Goal: Task Accomplishment & Management: Complete application form

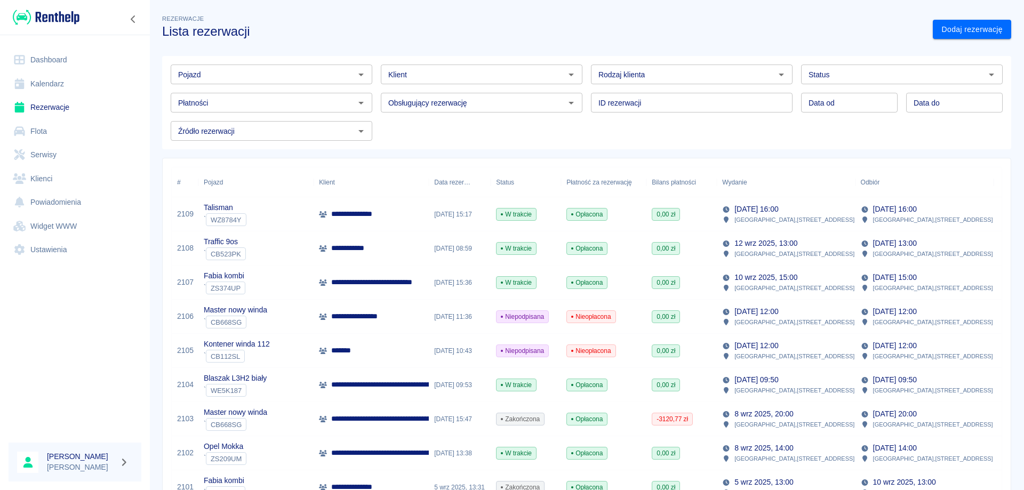
click at [370, 206] on div "**********" at bounding box center [371, 214] width 115 height 34
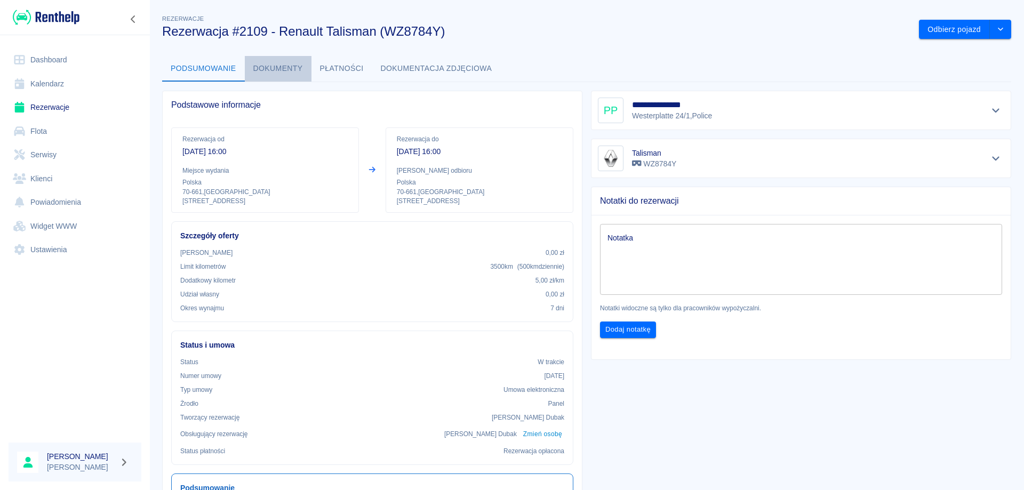
click at [275, 67] on button "Dokumenty" at bounding box center [278, 69] width 67 height 26
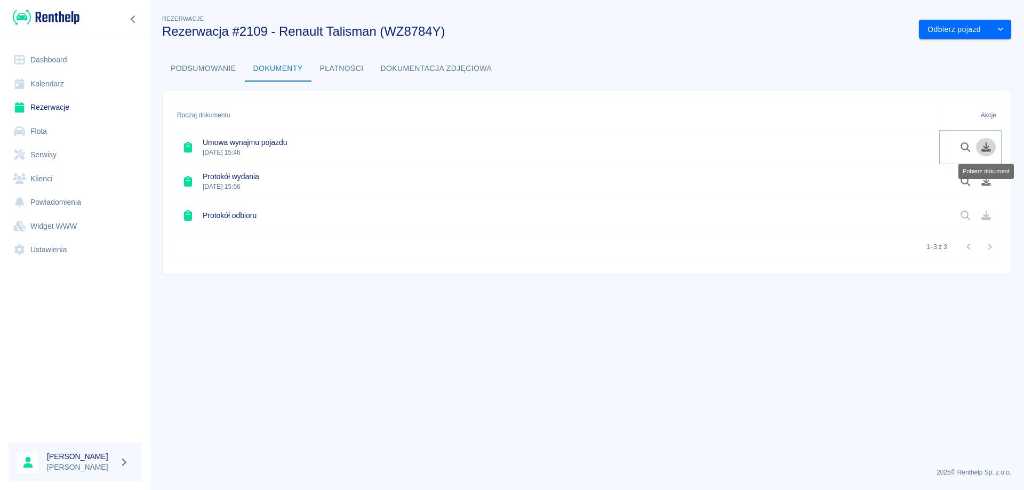
click at [986, 148] on icon "Pobierz dokument" at bounding box center [986, 147] width 10 height 10
click at [983, 180] on icon "Pobierz dokument" at bounding box center [986, 182] width 12 height 10
click at [59, 105] on link "Rezerwacje" at bounding box center [75, 107] width 133 height 24
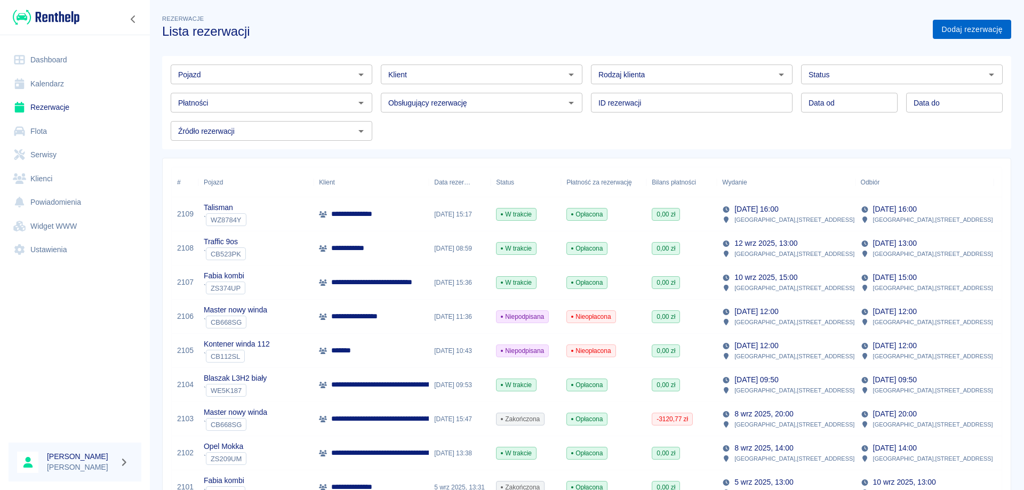
click at [962, 25] on link "Dodaj rezerwację" at bounding box center [972, 30] width 78 height 20
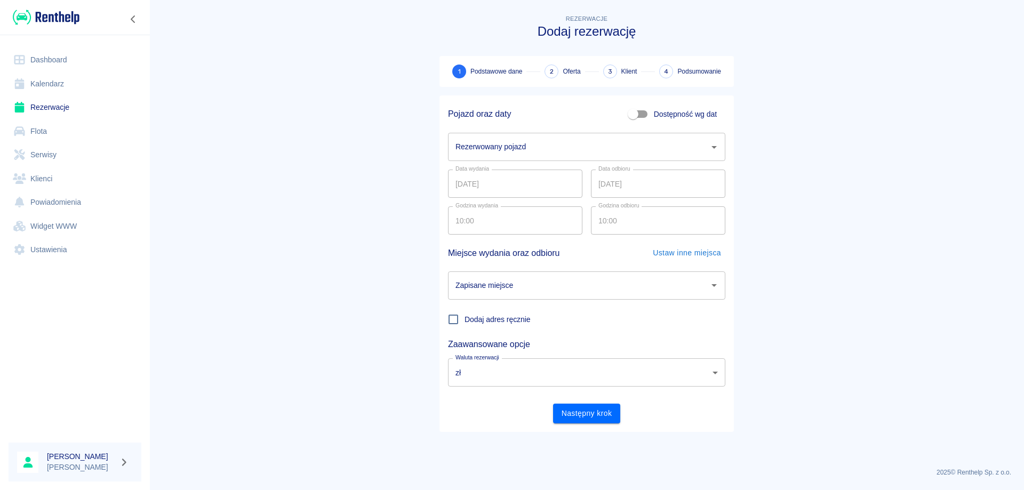
click at [506, 147] on input "Rezerwowany pojazd" at bounding box center [579, 147] width 252 height 19
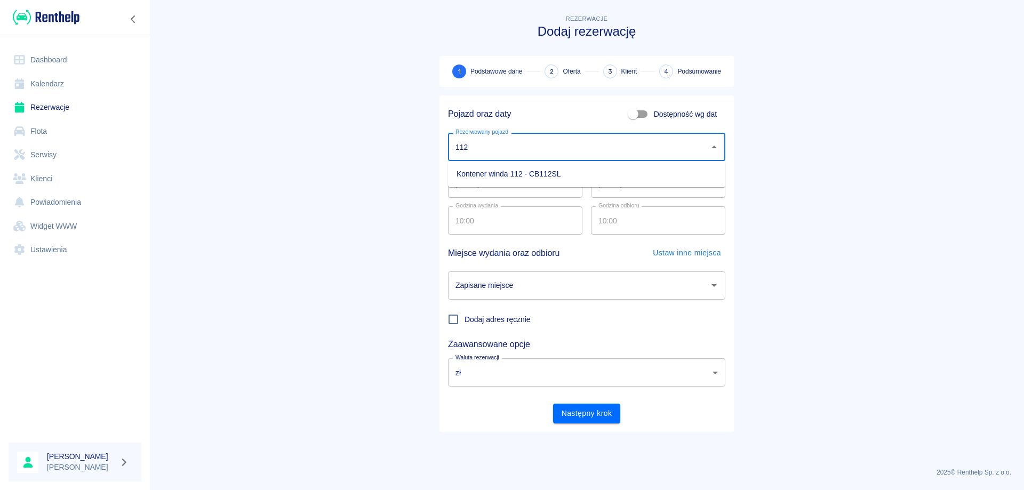
click at [543, 176] on li "Kontener winda 112 - CB112SL" at bounding box center [586, 174] width 277 height 18
type input "Kontener winda 112 - CB112SL"
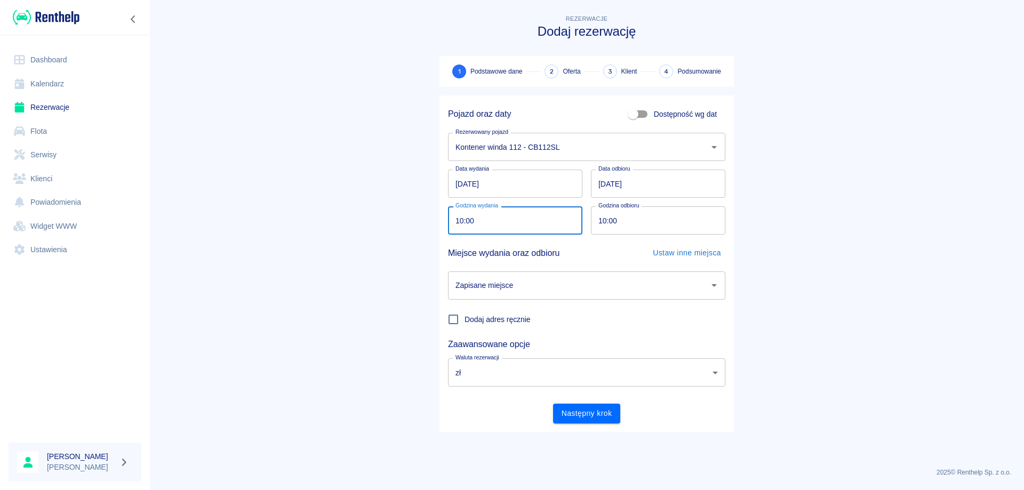
click at [469, 218] on input "10:00" at bounding box center [511, 220] width 127 height 28
type input "09:20"
click at [604, 218] on input "10:00" at bounding box center [654, 220] width 127 height 28
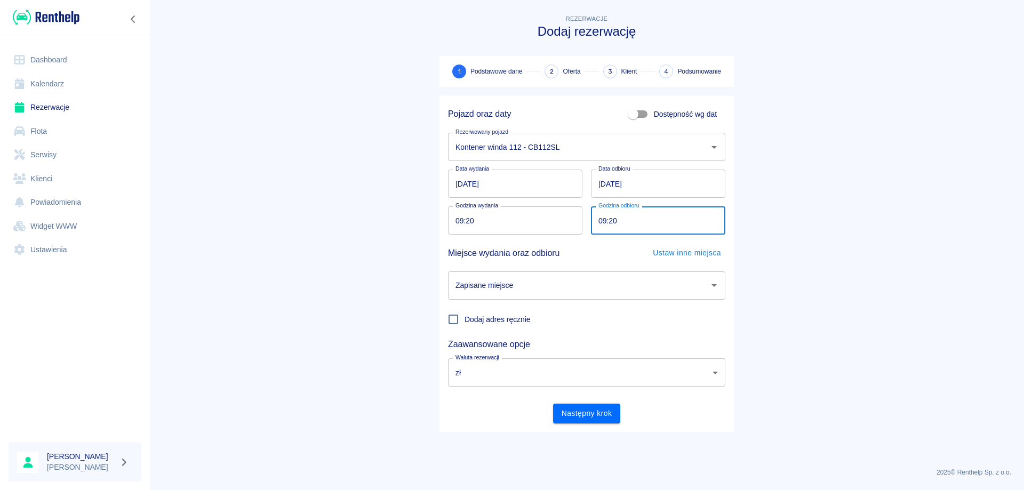
type input "09:20"
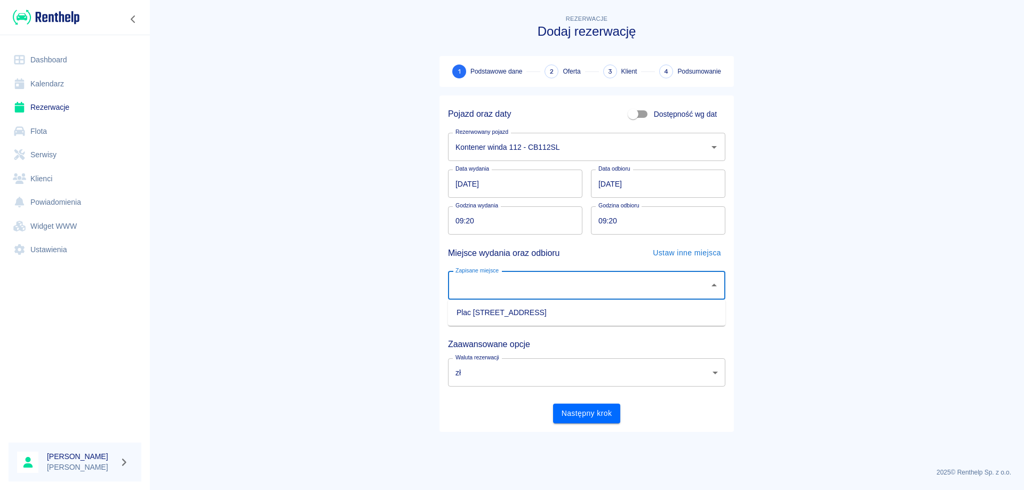
click at [551, 286] on input "Zapisane miejsce" at bounding box center [579, 285] width 252 height 19
drag, startPoint x: 539, startPoint y: 311, endPoint x: 588, endPoint y: 366, distance: 73.3
click at [540, 311] on li "Plac [STREET_ADDRESS]" at bounding box center [586, 313] width 277 height 18
type input "Plac [STREET_ADDRESS]"
drag, startPoint x: 588, startPoint y: 413, endPoint x: 596, endPoint y: 411, distance: 8.4
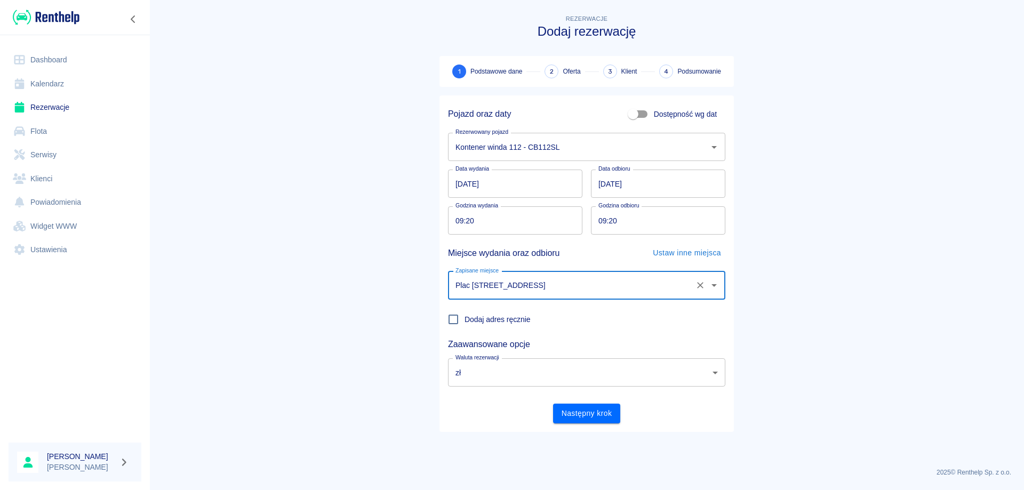
click at [590, 413] on button "Następny krok" at bounding box center [587, 414] width 68 height 20
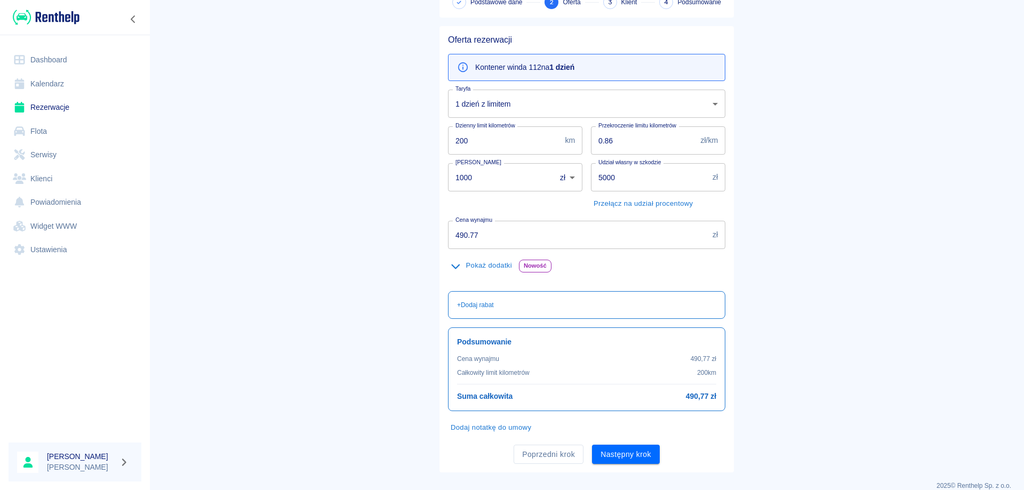
scroll to position [83, 0]
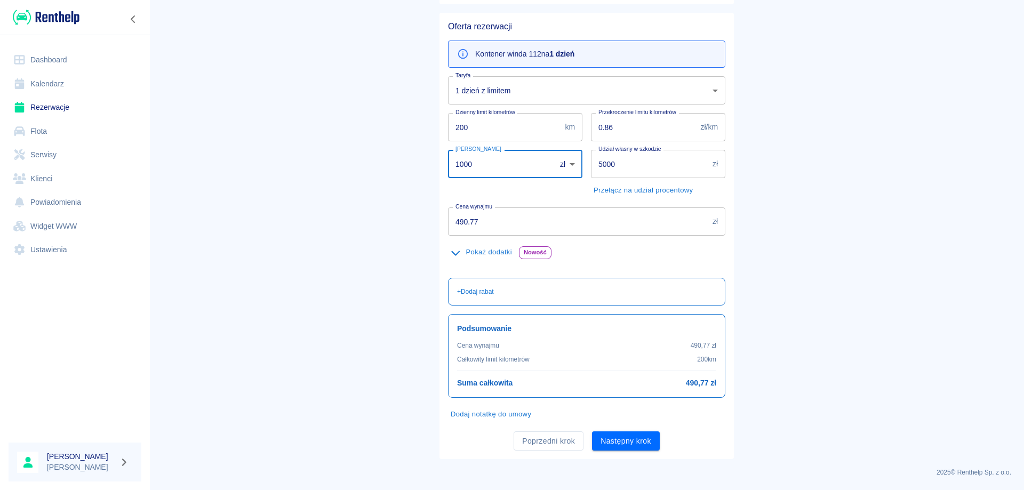
click at [501, 166] on input "1000" at bounding box center [498, 164] width 100 height 28
type input "0"
click at [621, 427] on div "Poprzedni krok Następny krok" at bounding box center [582, 437] width 286 height 28
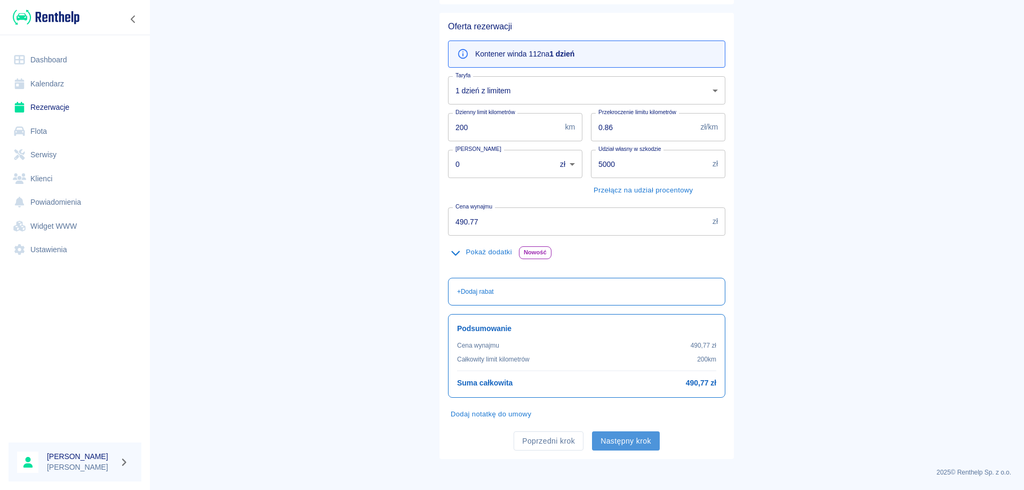
click at [622, 444] on button "Następny krok" at bounding box center [626, 441] width 68 height 20
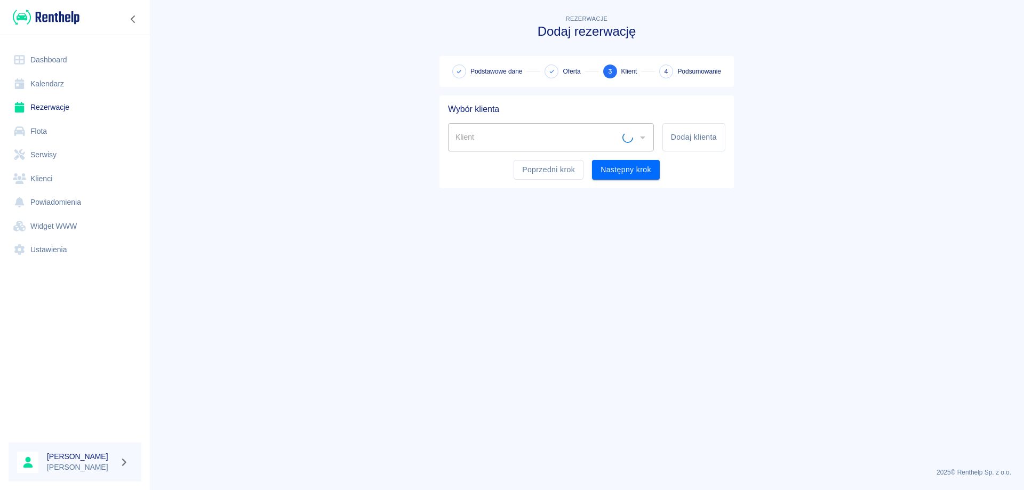
scroll to position [0, 0]
click at [481, 145] on input "Klient" at bounding box center [543, 137] width 180 height 19
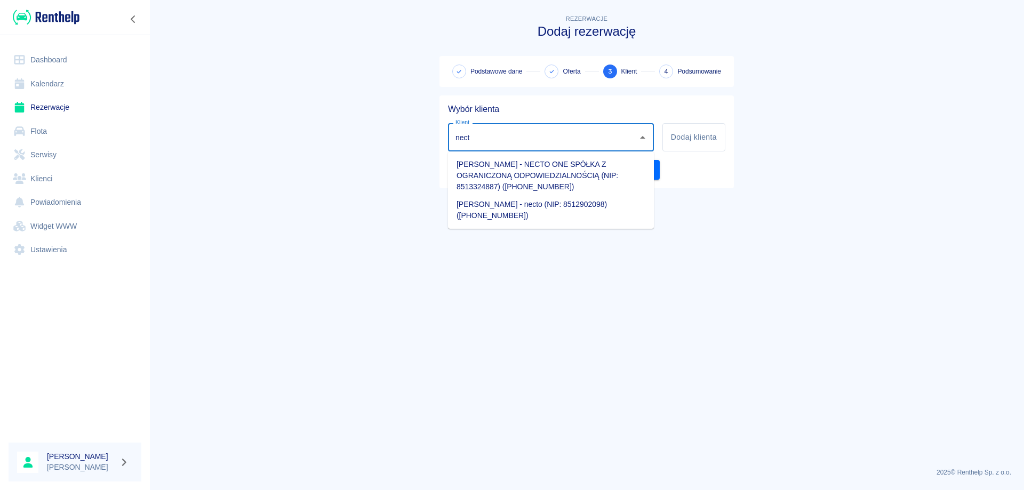
click at [480, 177] on li "[PERSON_NAME] - NECTO ONE SPÓŁKA Z OGRANICZONĄ ODPOWIEDZIALNOŚCIĄ (NIP: 8513324…" at bounding box center [551, 176] width 206 height 40
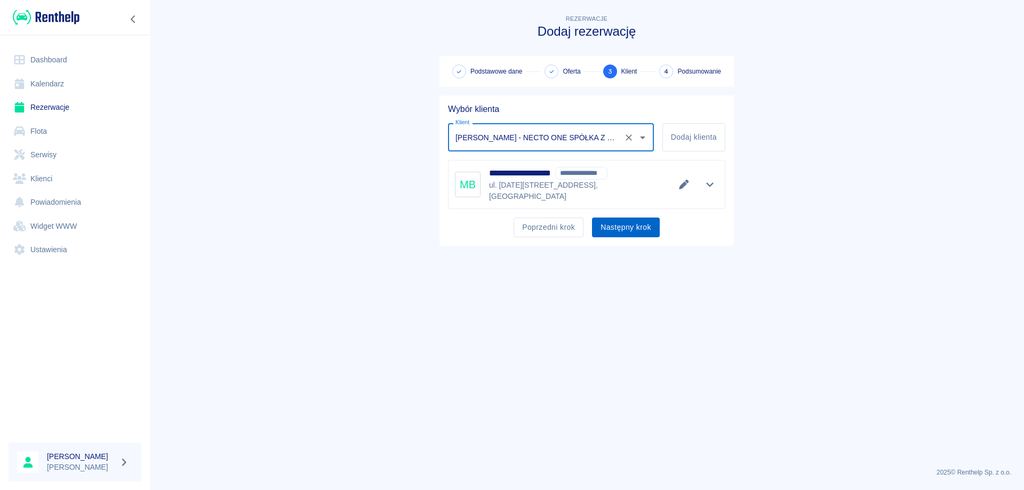
type input "[PERSON_NAME] - NECTO ONE SPÓŁKA Z OGRANICZONĄ ODPOWIEDZIALNOŚCIĄ (NIP: 8513324…"
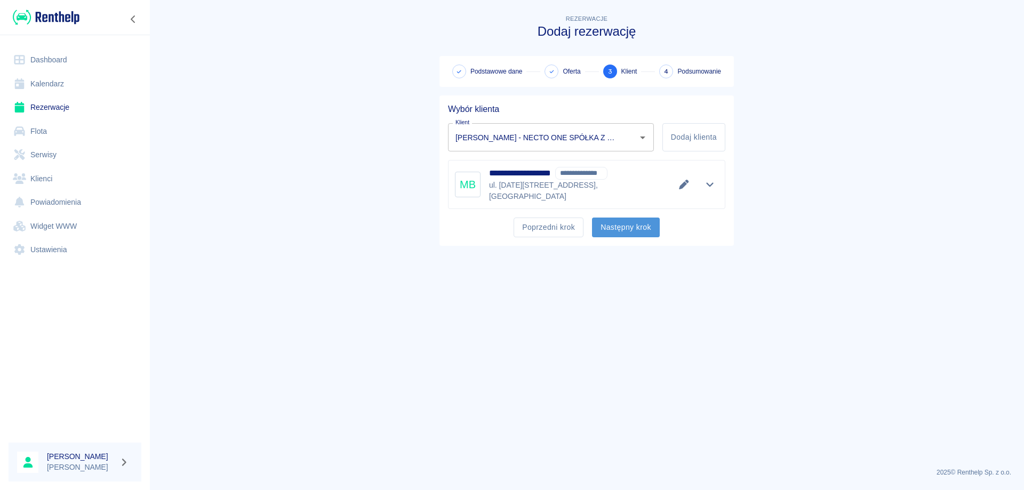
click at [620, 220] on button "Następny krok" at bounding box center [626, 228] width 68 height 20
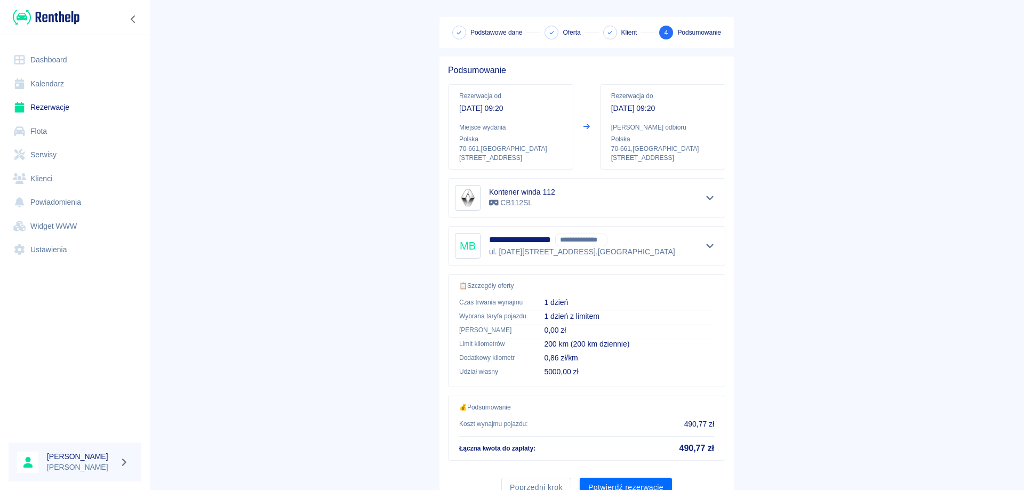
scroll to position [85, 0]
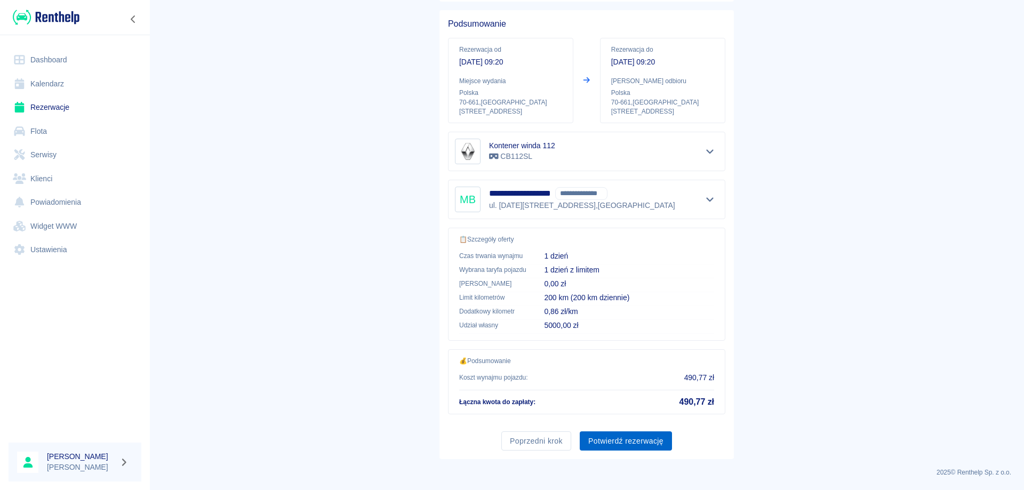
click at [611, 441] on button "Potwierdź rezerwację" at bounding box center [626, 441] width 92 height 20
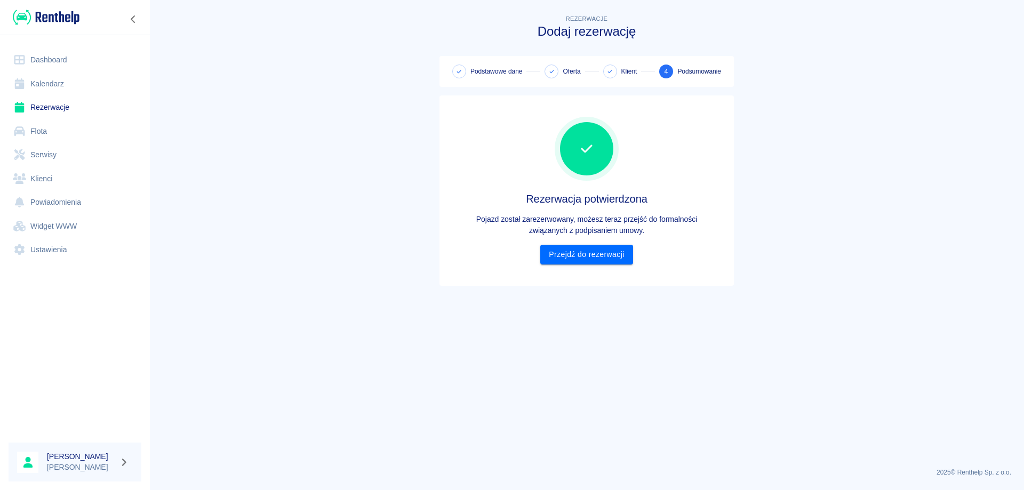
scroll to position [0, 0]
click at [582, 250] on link "Przejdź do rezerwacji" at bounding box center [586, 255] width 92 height 20
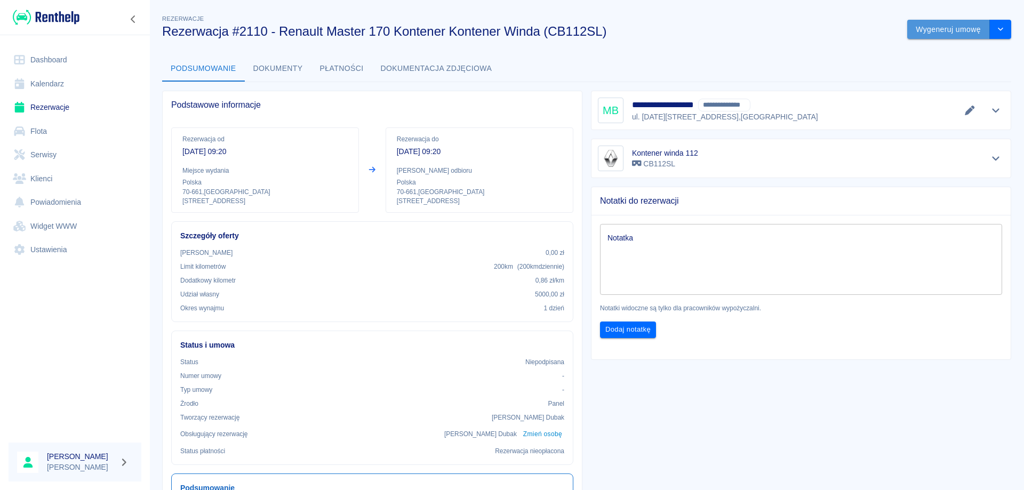
click at [953, 31] on button "Wygeneruj umowę" at bounding box center [948, 30] width 83 height 20
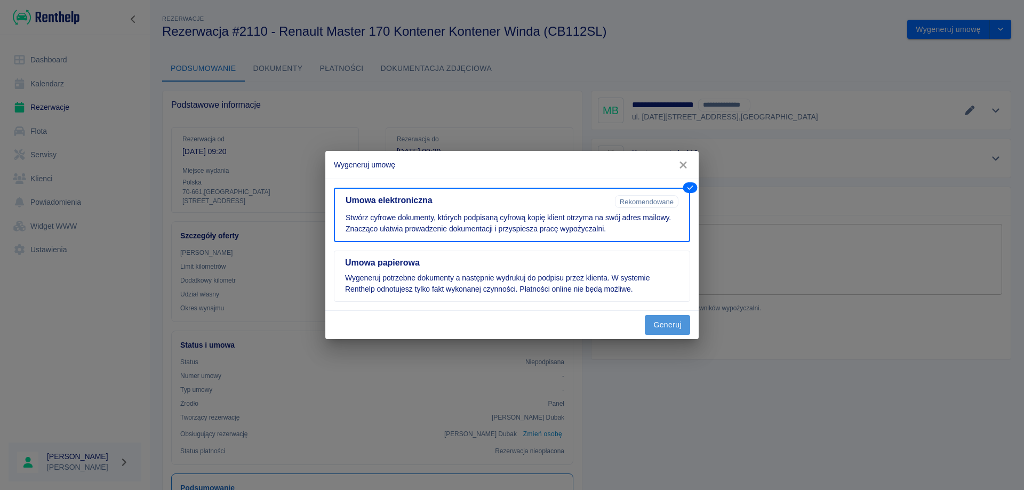
click at [679, 323] on button "Generuj" at bounding box center [667, 325] width 45 height 20
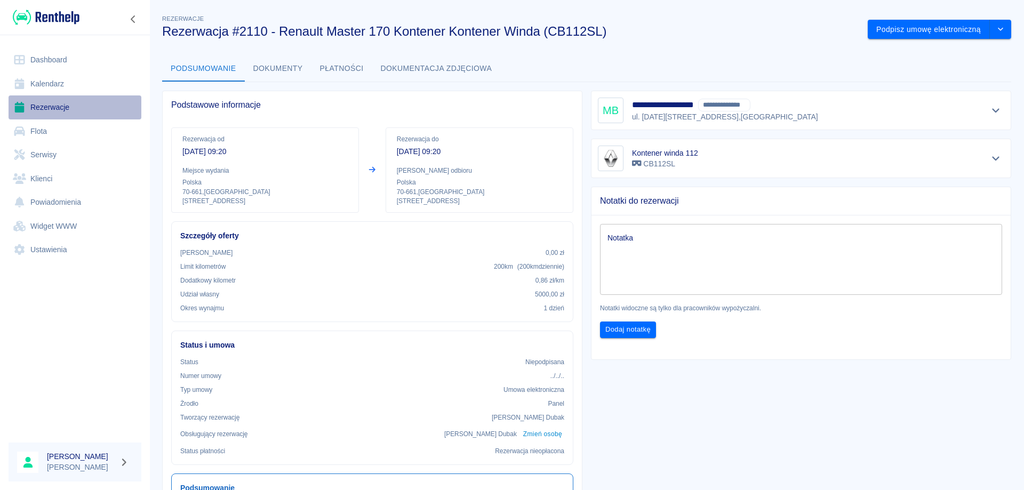
click at [46, 110] on link "Rezerwacje" at bounding box center [75, 107] width 133 height 24
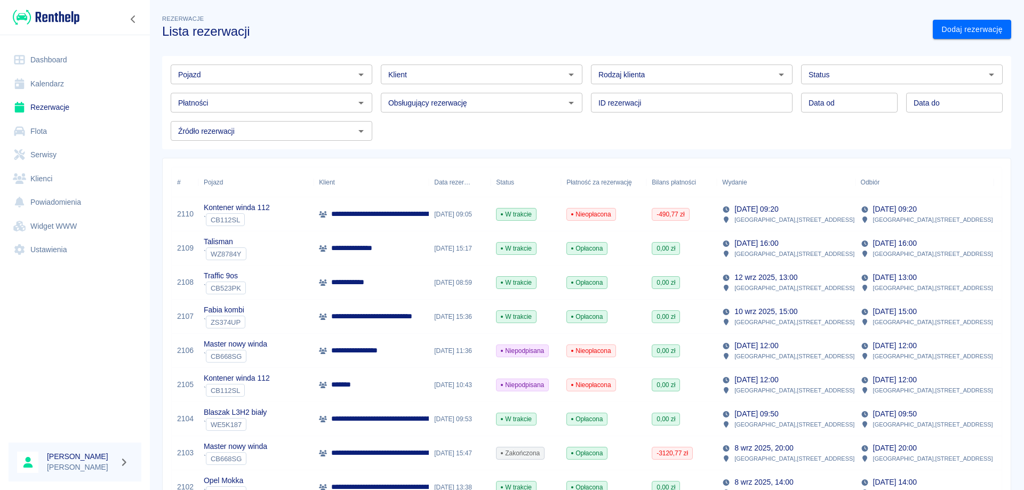
click at [299, 78] on input "Pojazd" at bounding box center [263, 74] width 178 height 13
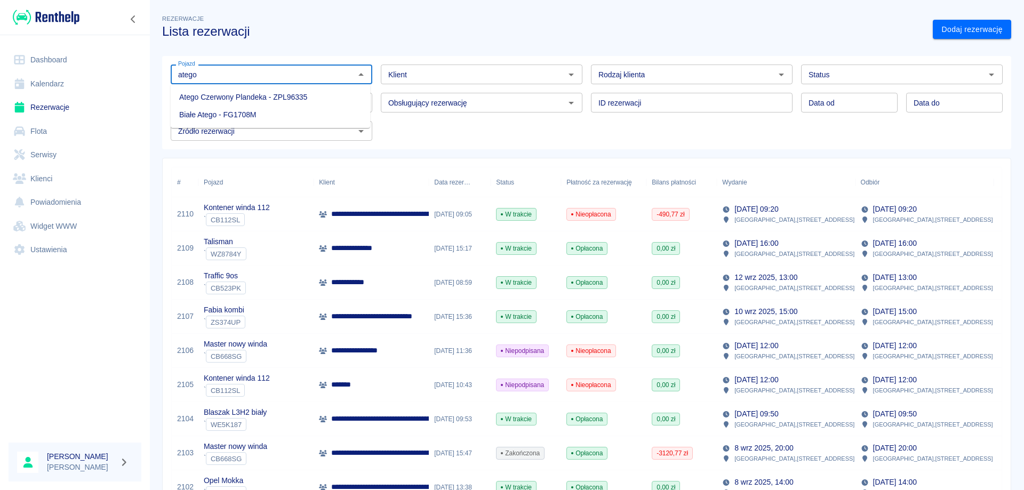
click at [269, 109] on li "Białe Atego - FG1708M" at bounding box center [270, 115] width 199 height 18
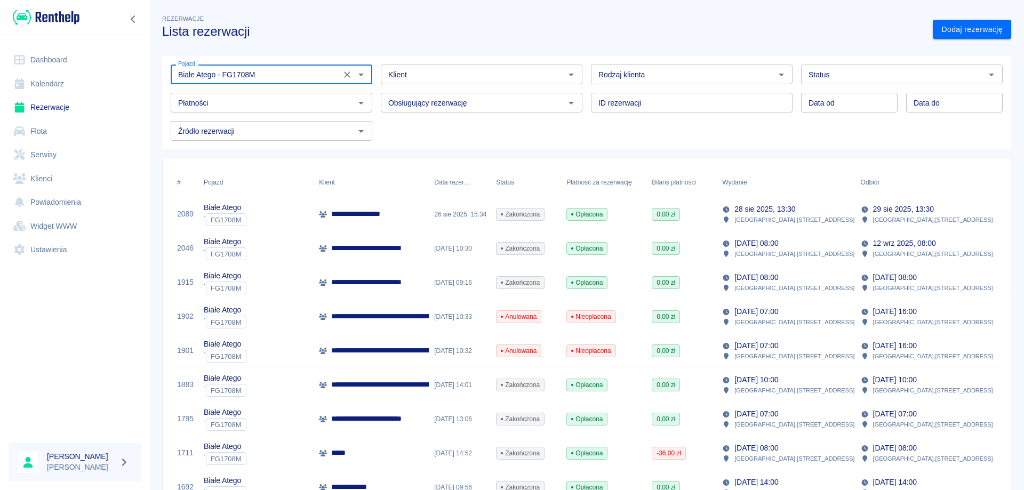
type input "Białe Atego - FG1708M"
click at [410, 218] on div "**********" at bounding box center [371, 214] width 115 height 34
click at [389, 251] on p "**********" at bounding box center [390, 248] width 119 height 11
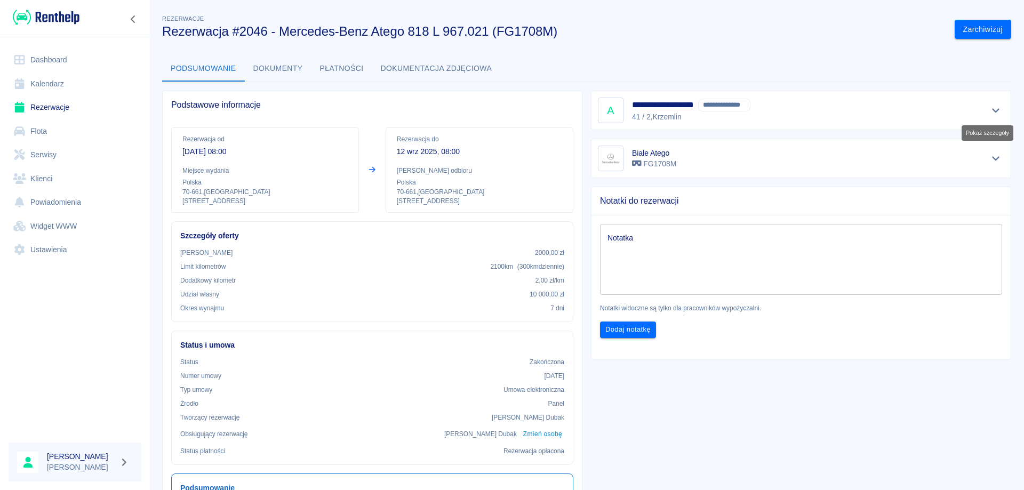
click at [990, 111] on icon "Pokaż szczegóły" at bounding box center [996, 111] width 12 height 10
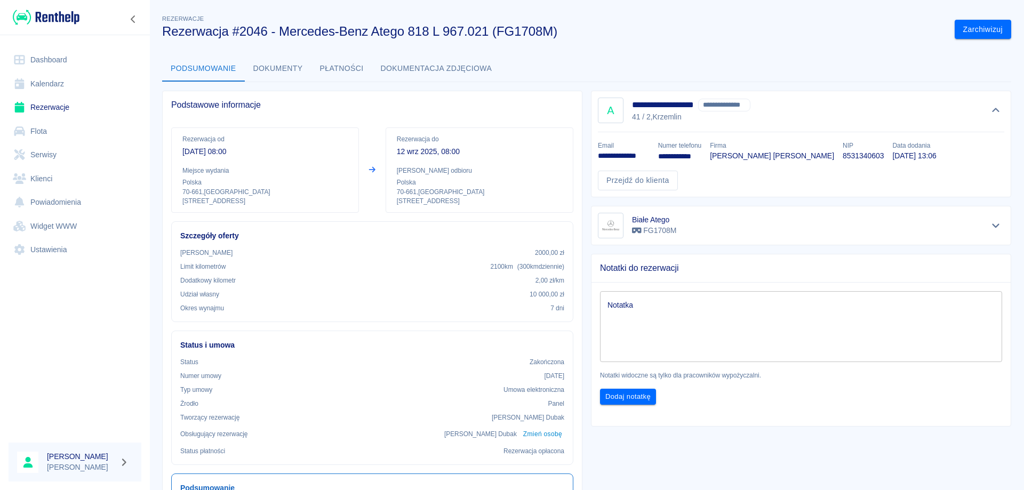
click at [860, 158] on p "8531340603" at bounding box center [863, 155] width 41 height 11
copy p "8531340603"
click at [347, 62] on button "Płatności" at bounding box center [341, 69] width 61 height 26
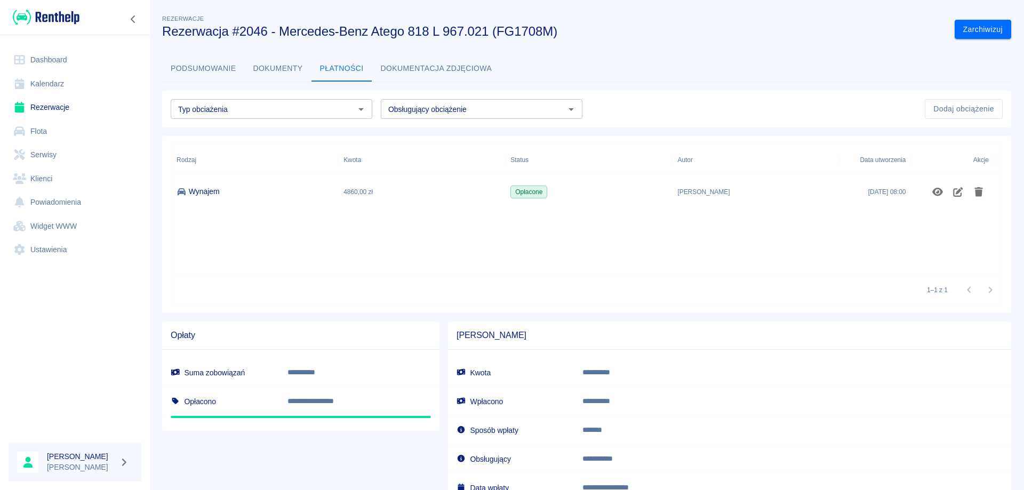
click at [194, 65] on button "Podsumowanie" at bounding box center [203, 69] width 83 height 26
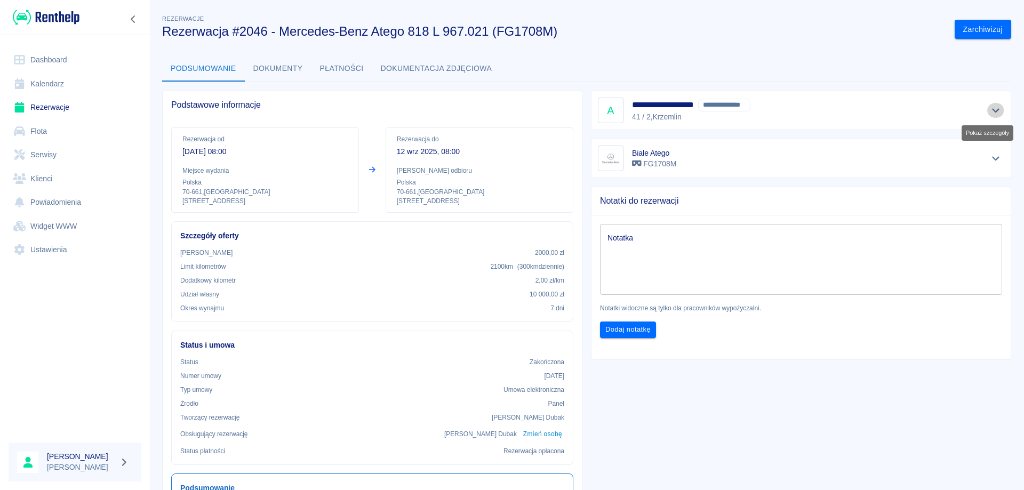
click at [995, 110] on button "Pokaż szczegóły" at bounding box center [996, 110] width 18 height 15
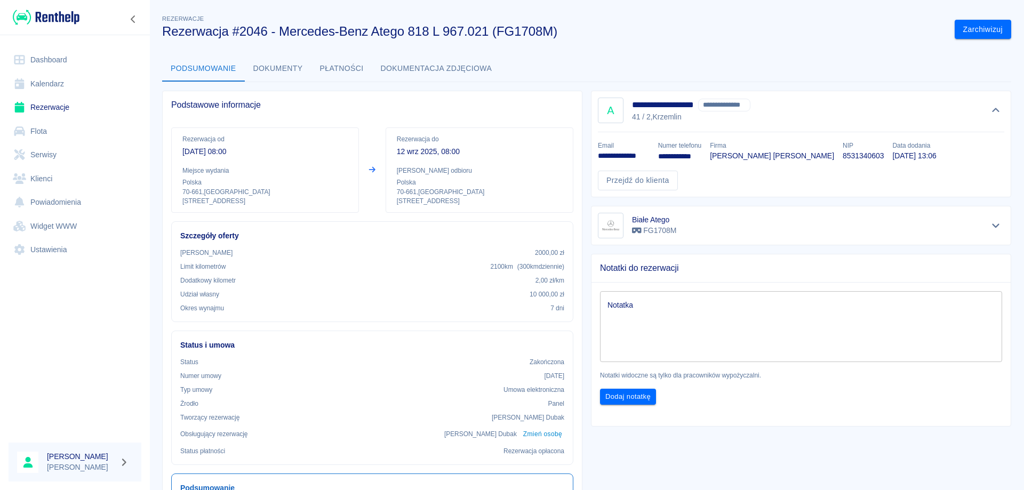
click at [636, 156] on p "**********" at bounding box center [624, 155] width 52 height 11
copy p "**********"
